Goal: Use online tool/utility: Use online tool/utility

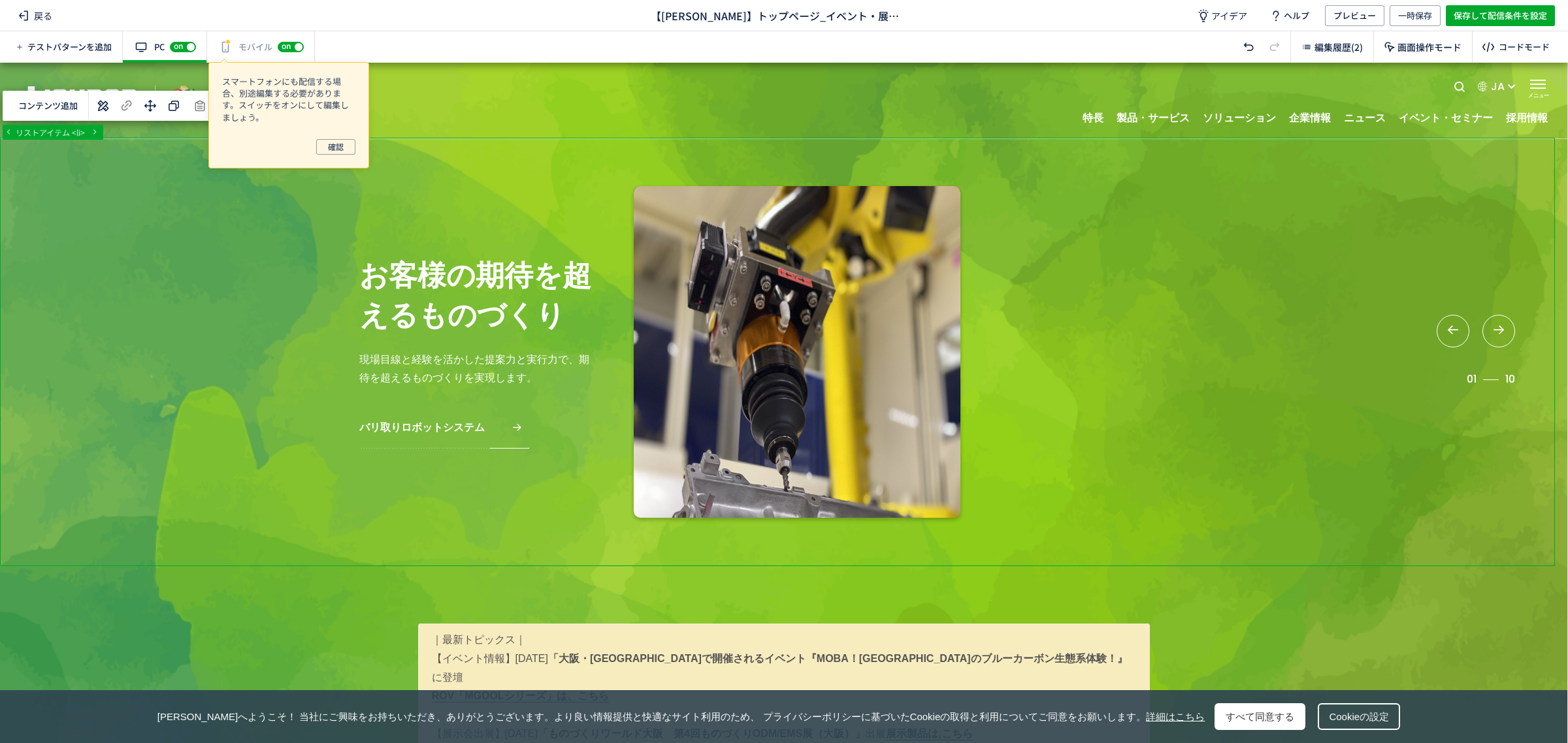
drag, startPoint x: 1560, startPoint y: 128, endPoint x: 1557, endPoint y: 157, distance: 29.2
click at [1557, 157] on div at bounding box center [784, 402] width 1567 height 680
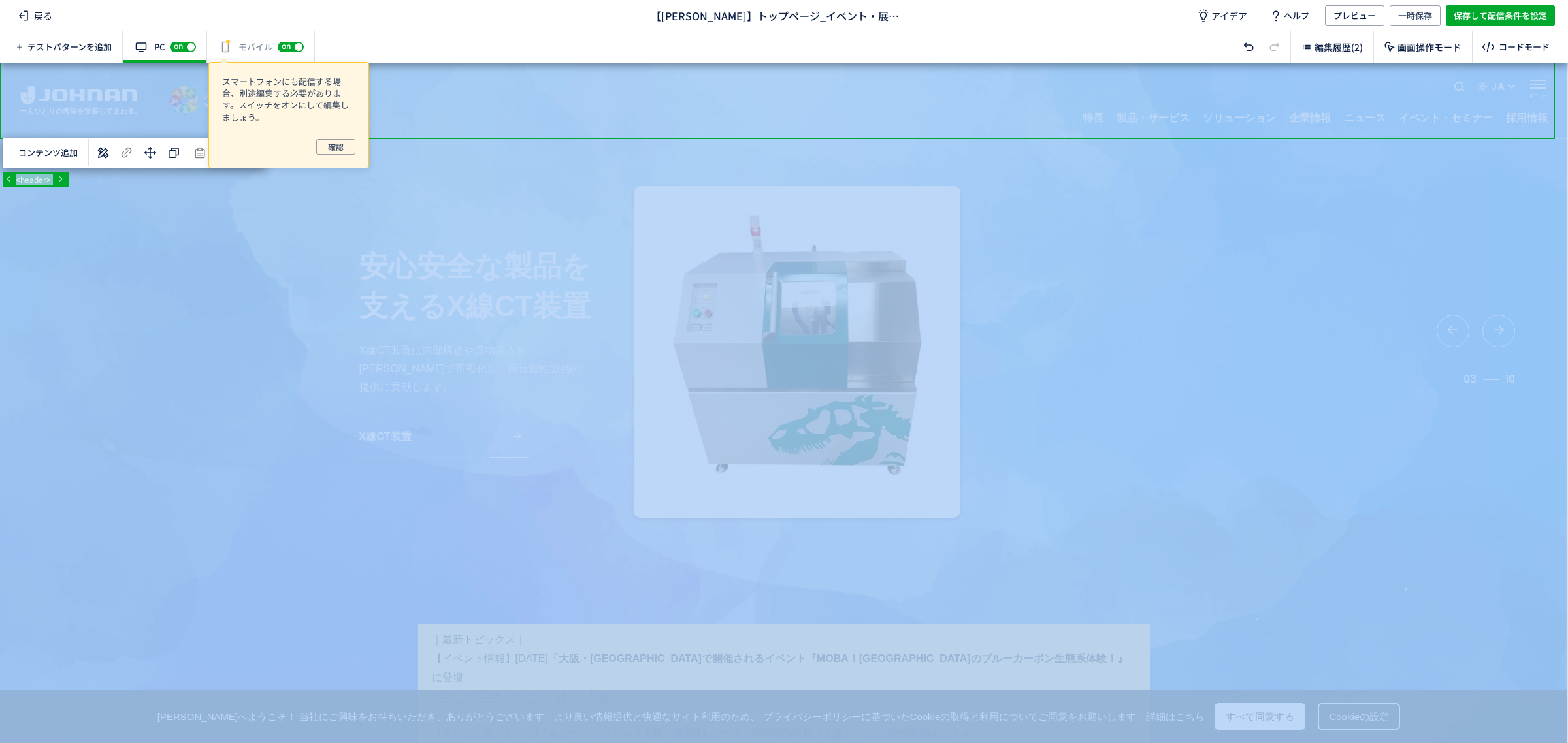
drag, startPoint x: 1556, startPoint y: 109, endPoint x: 1528, endPoint y: 223, distance: 117.4
click at [1567, 173] on html "戻る 【[PERSON_NAME]】トップページ_イベント・展示会情報_20250912 アイデア ヘルプ プレビュー 一時保存 保存して配信条件を設定 テス…" at bounding box center [784, 371] width 1568 height 743
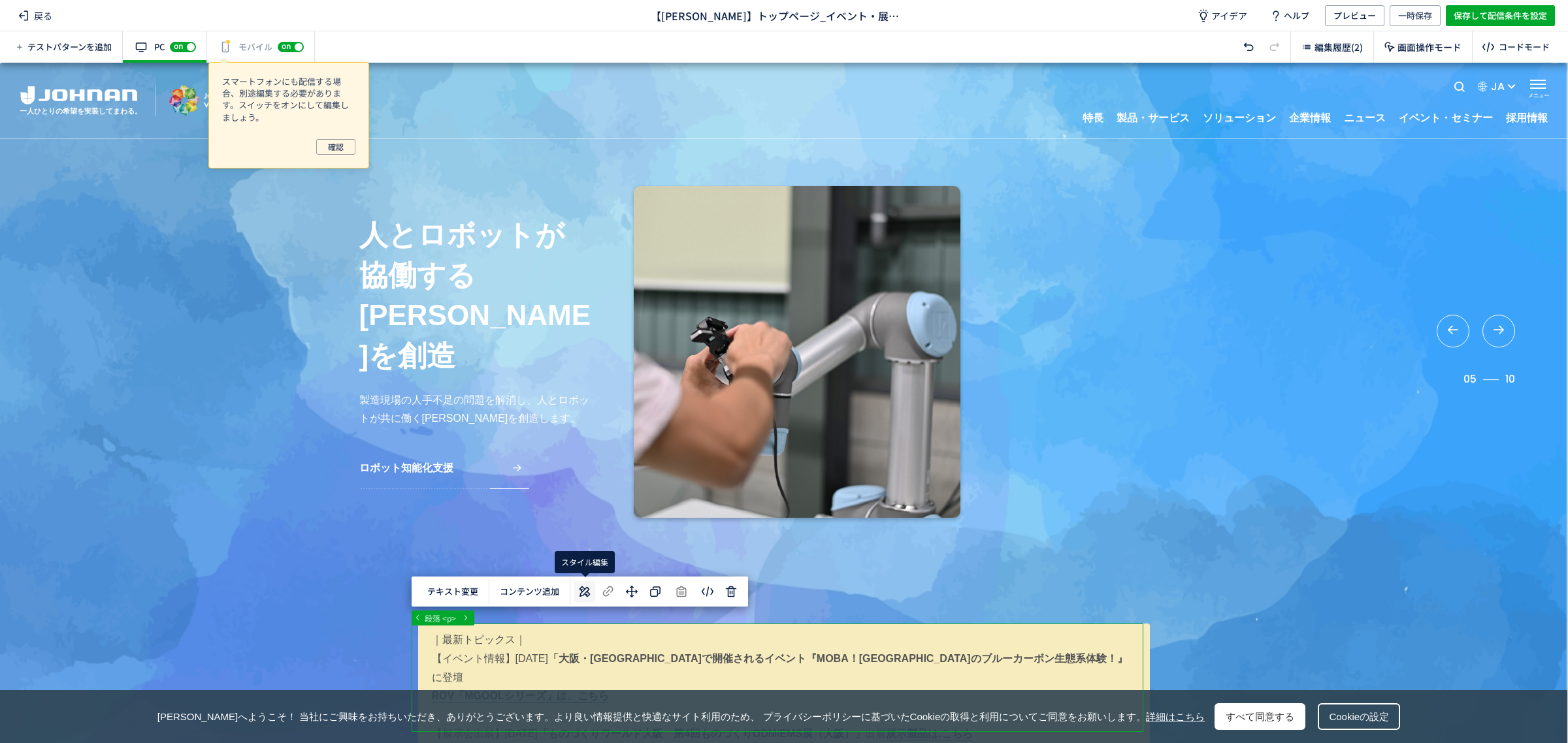
click at [586, 594] on use at bounding box center [584, 591] width 11 height 11
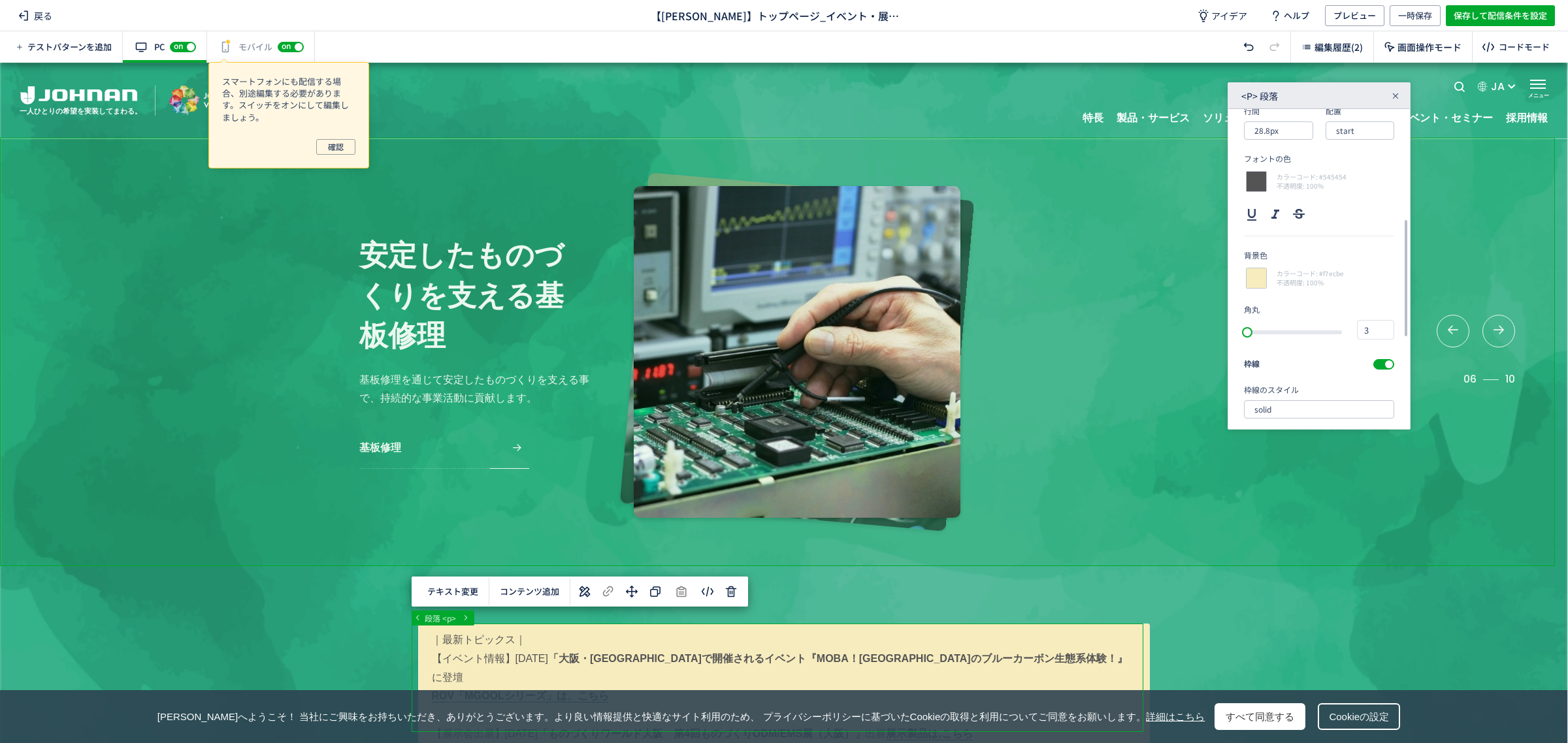
scroll to position [221, 0]
drag, startPoint x: 1406, startPoint y: 212, endPoint x: 1412, endPoint y: 293, distance: 81.2
click at [1412, 293] on div "... main div section div 段落 <p> テキスト変更 選択した要素の前 選択した要素の後 選択した領域内の先頭 選択した領域内の末尾 …" at bounding box center [784, 402] width 1567 height 680
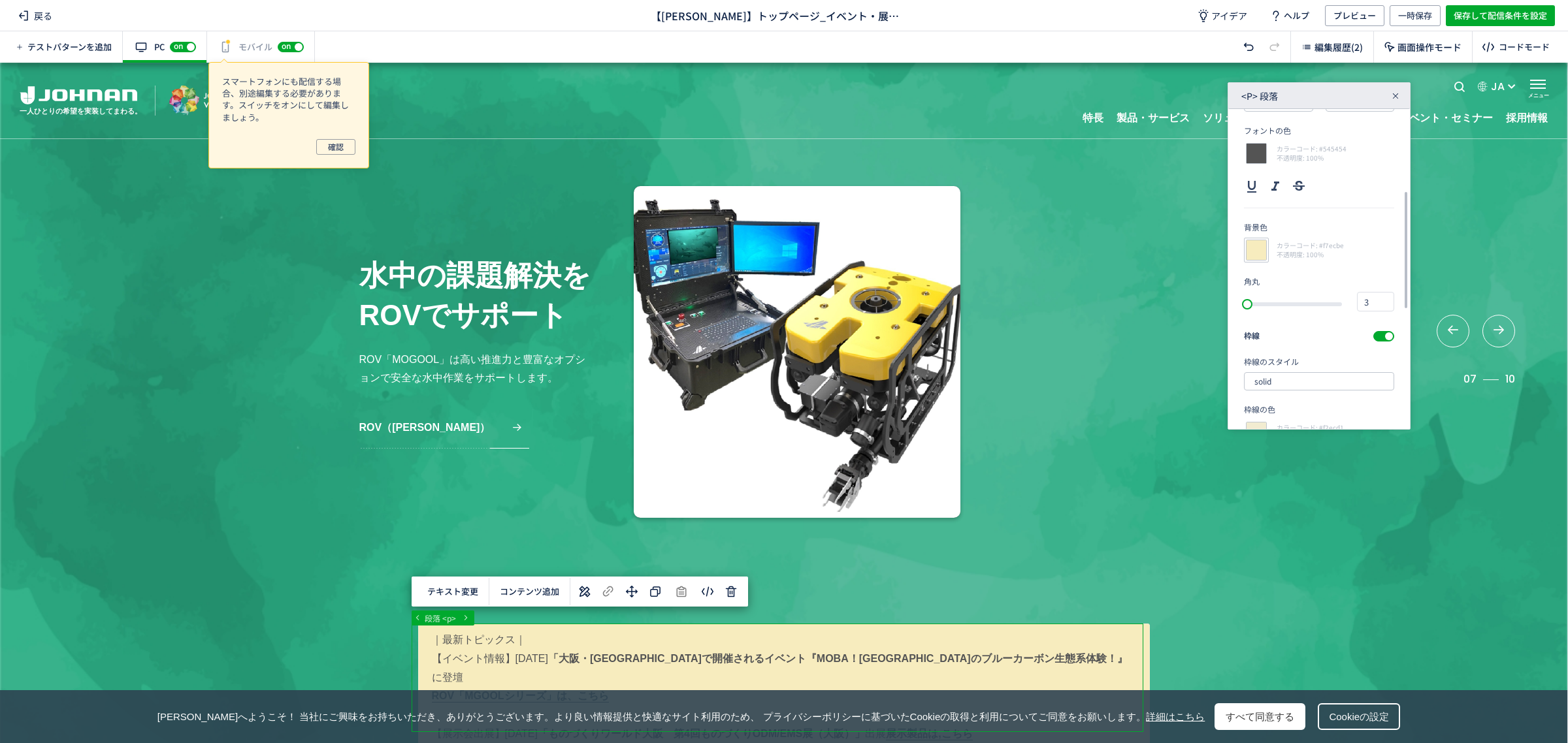
click at [1256, 249] on div at bounding box center [1256, 250] width 25 height 25
type input "f7ecbe"
type input "247"
type input "236"
type input "190"
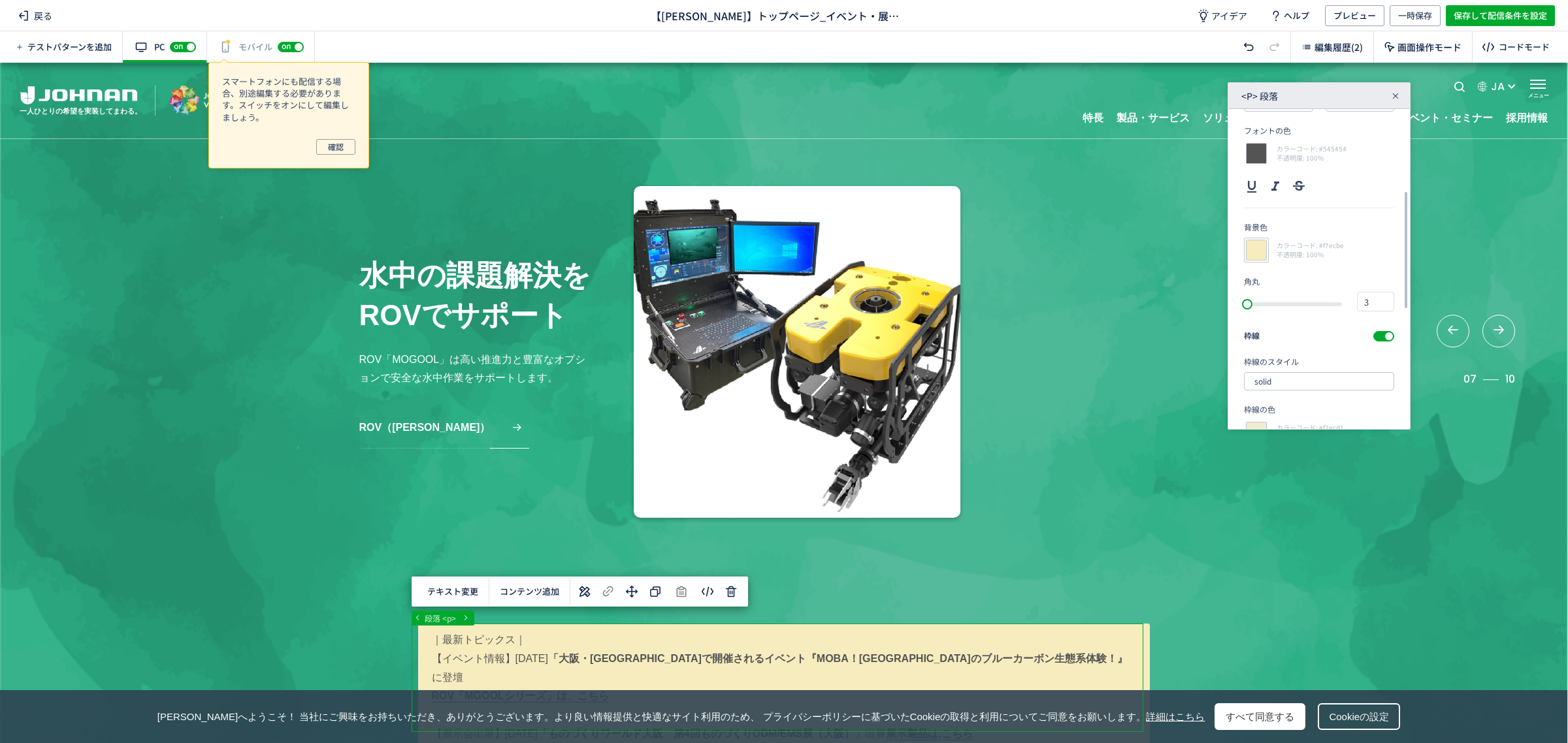
type input "1.00"
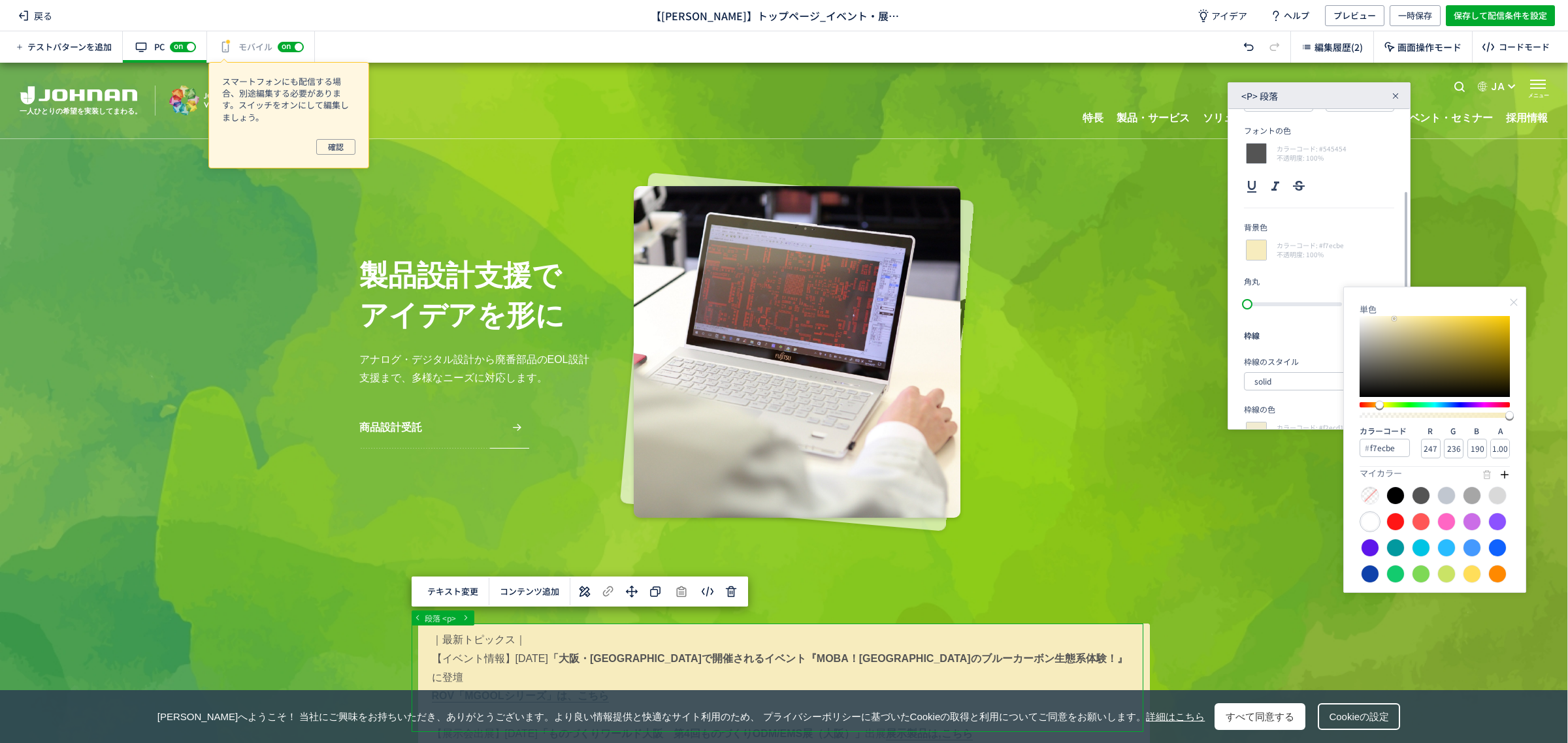
click at [1374, 523] on div at bounding box center [1370, 522] width 18 height 18
type input "ffffff"
type input "255"
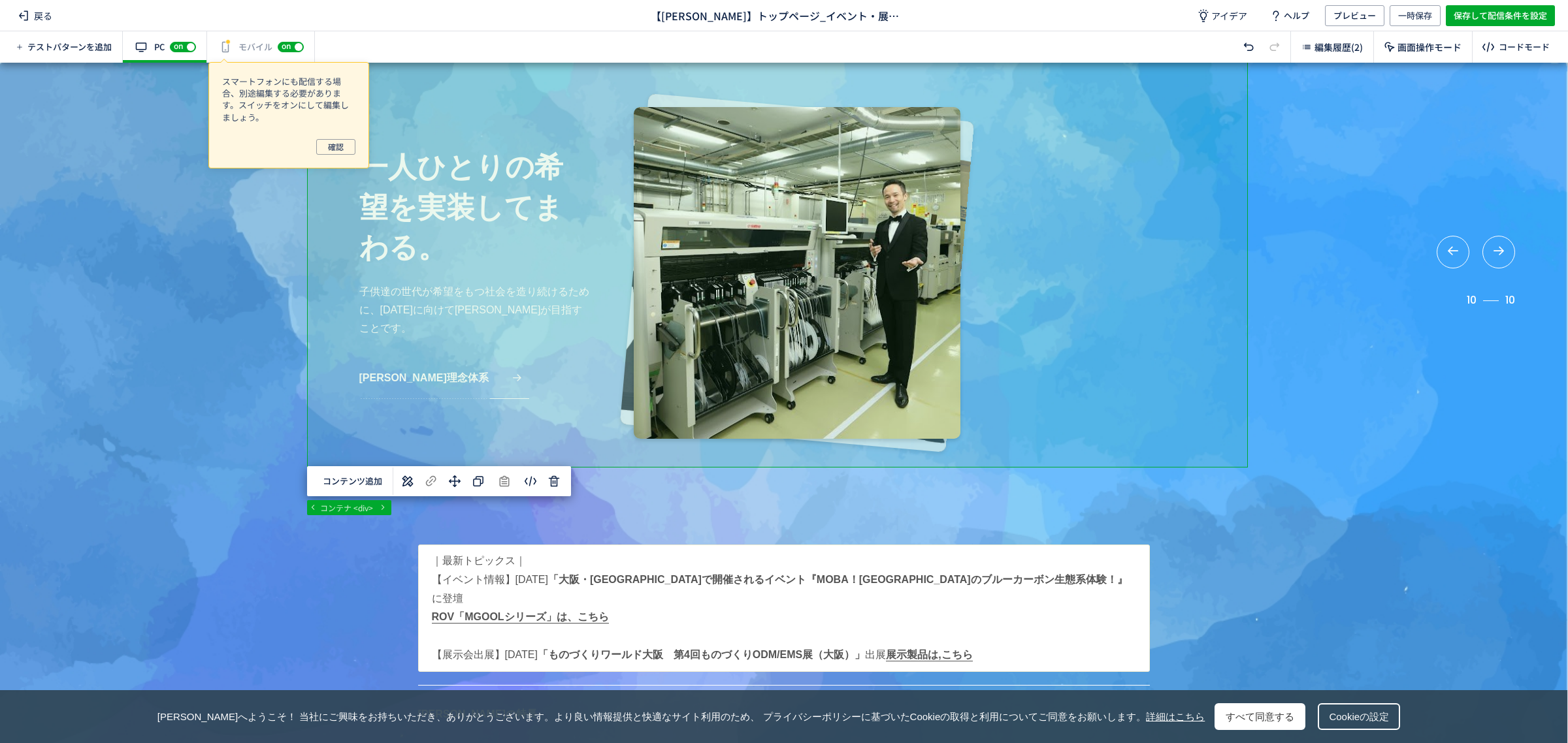
scroll to position [99, 0]
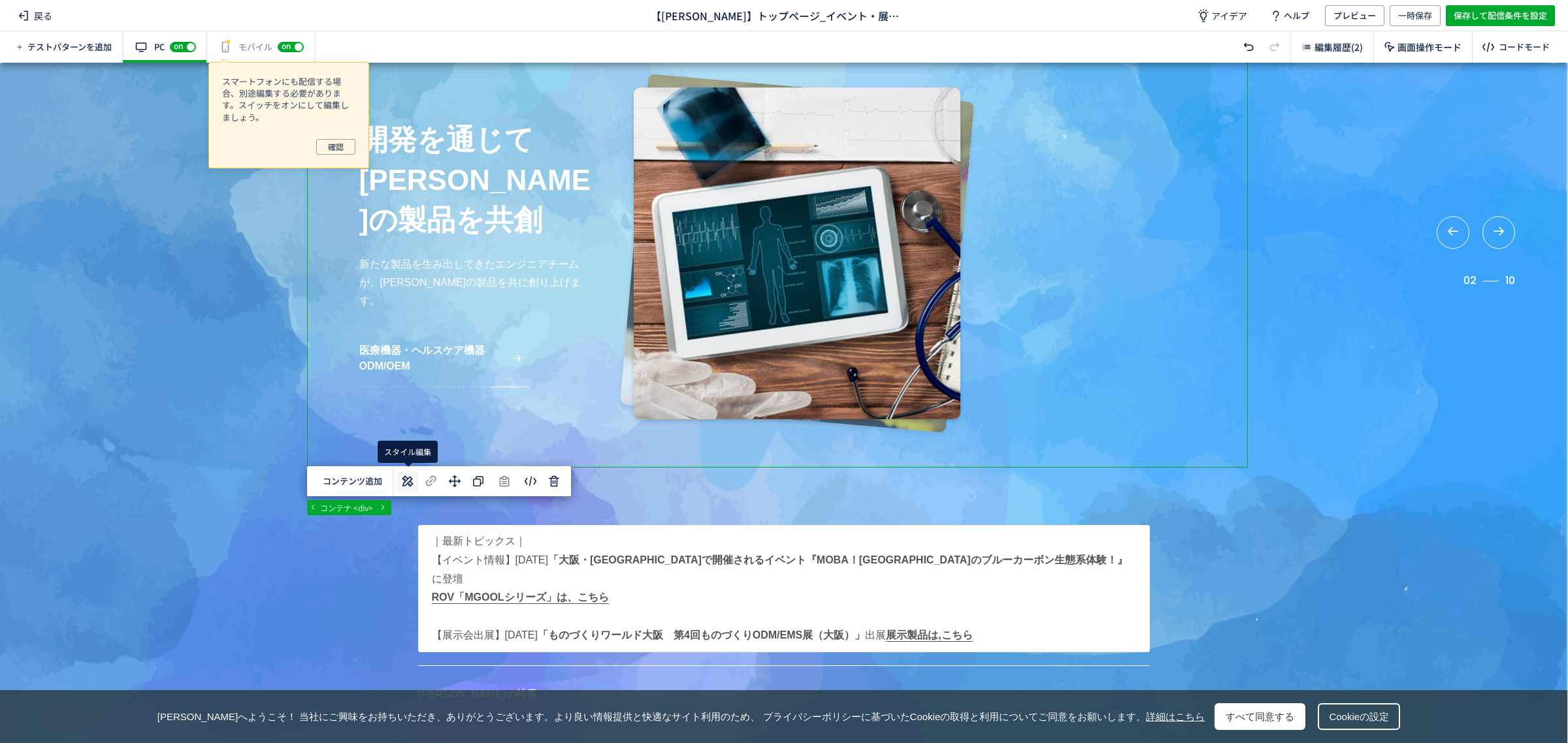
click at [406, 482] on icon at bounding box center [407, 481] width 16 height 16
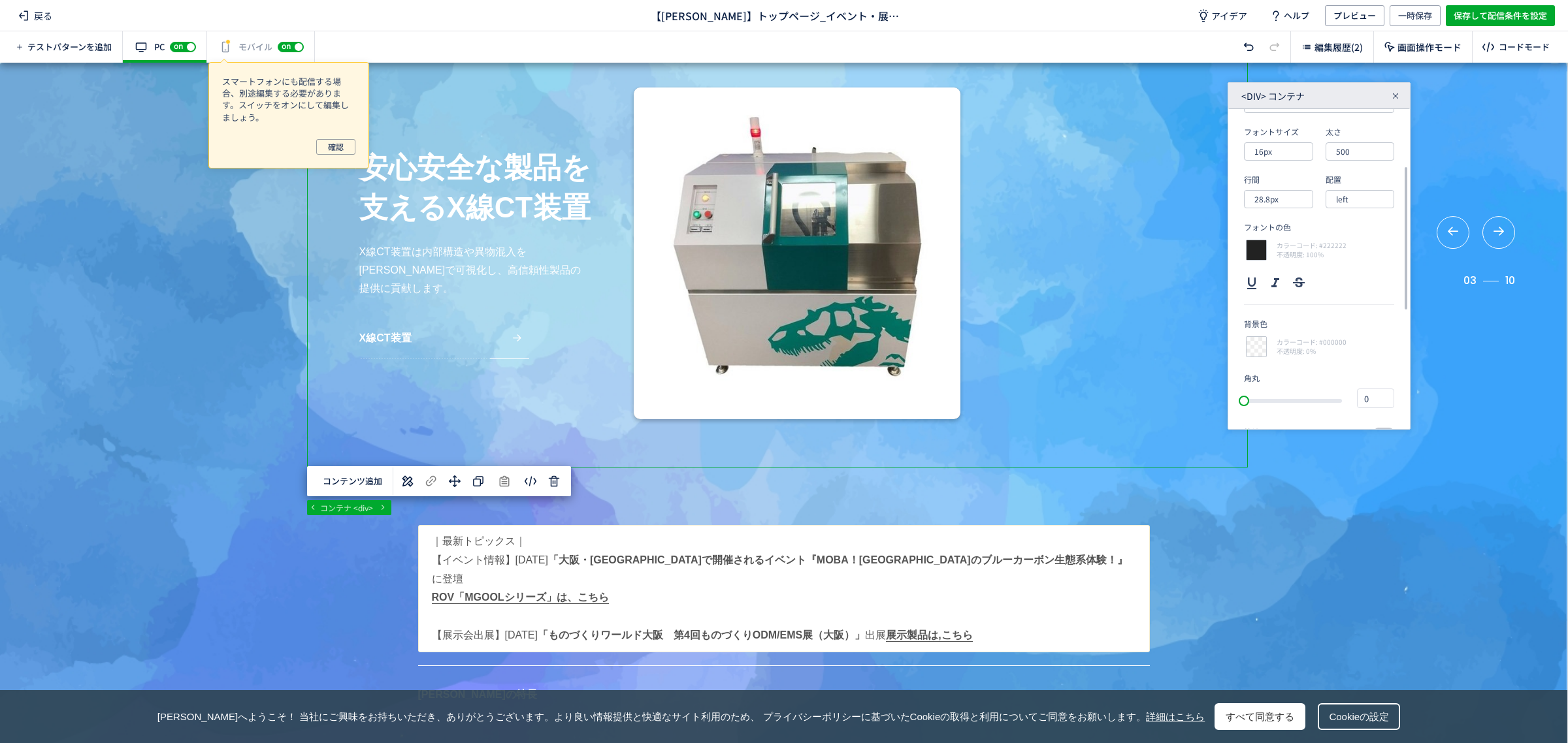
scroll to position [132, 0]
drag, startPoint x: 1405, startPoint y: 240, endPoint x: 1399, endPoint y: 300, distance: 60.3
click at [1399, 300] on div "要素サイズ 幅 px [DATE] 高さ px 655.9 フォント 游ゴシック体, yugothic, 游ゴシック, Yu Gothic, sans-ser…" at bounding box center [1319, 269] width 182 height 320
